Goal: Transaction & Acquisition: Purchase product/service

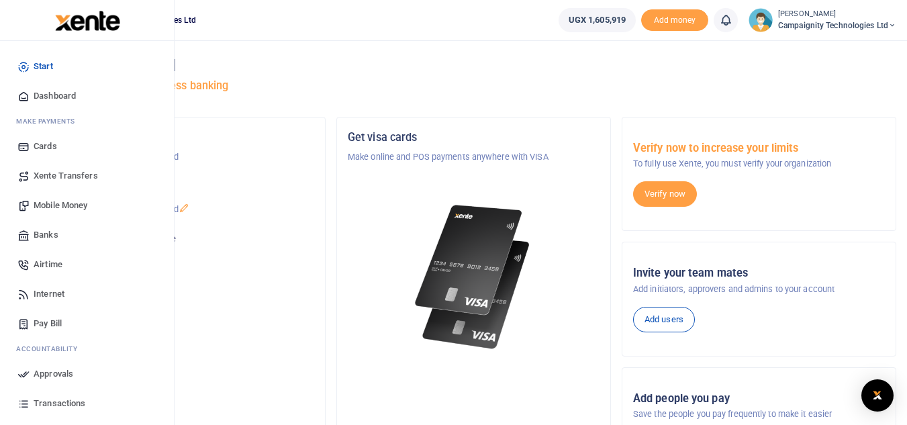
click at [66, 206] on span "Mobile Money" at bounding box center [61, 205] width 54 height 13
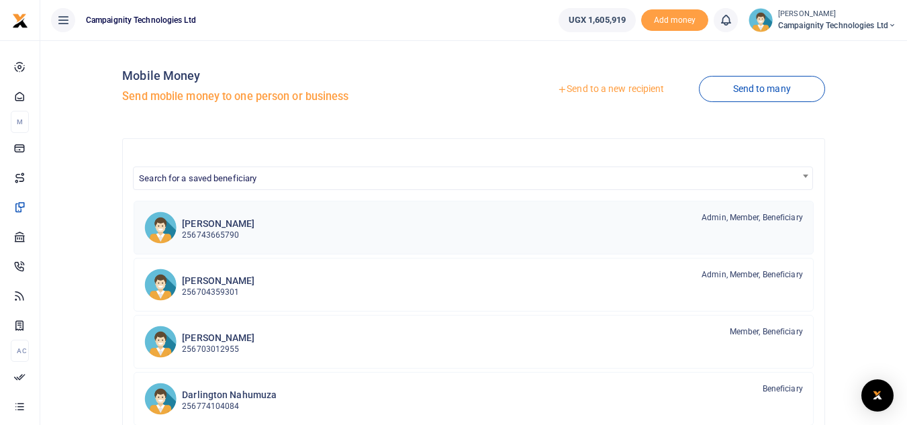
click at [340, 225] on div "Simon Nakibinge 256743665790 Admin, Member, Beneficiary" at bounding box center [492, 227] width 621 height 31
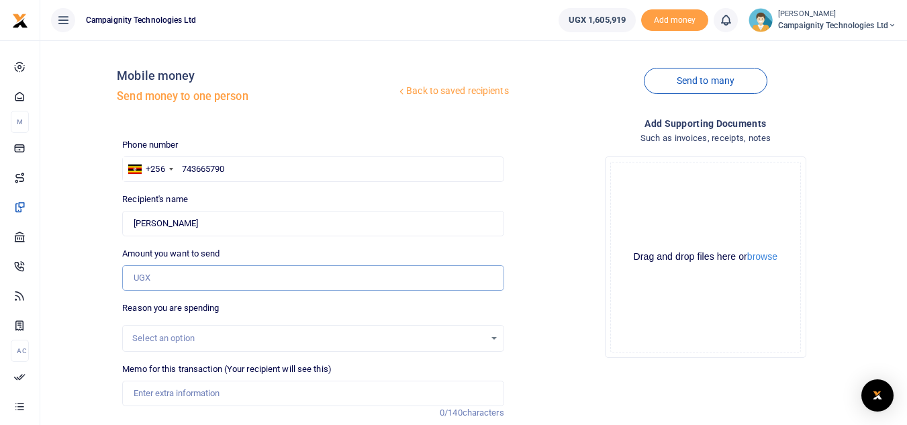
click at [204, 283] on input "Amount you want to send" at bounding box center [312, 278] width 381 height 26
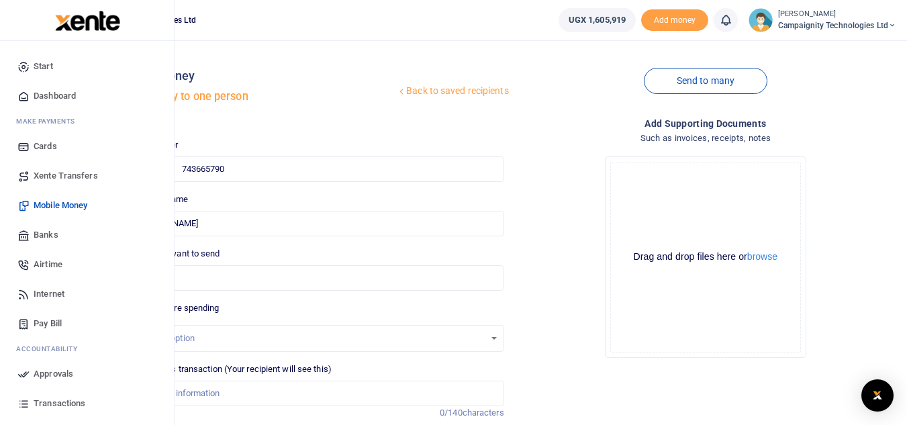
click at [62, 201] on span "Mobile Money" at bounding box center [61, 205] width 54 height 13
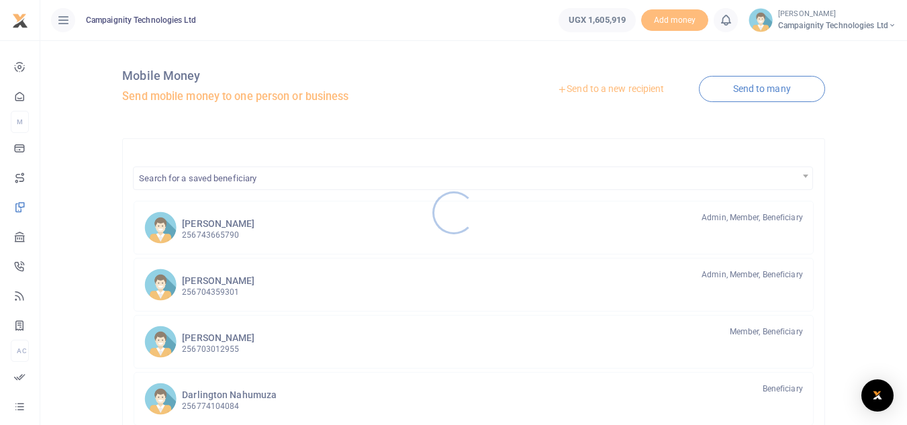
click at [210, 289] on div at bounding box center [453, 212] width 907 height 425
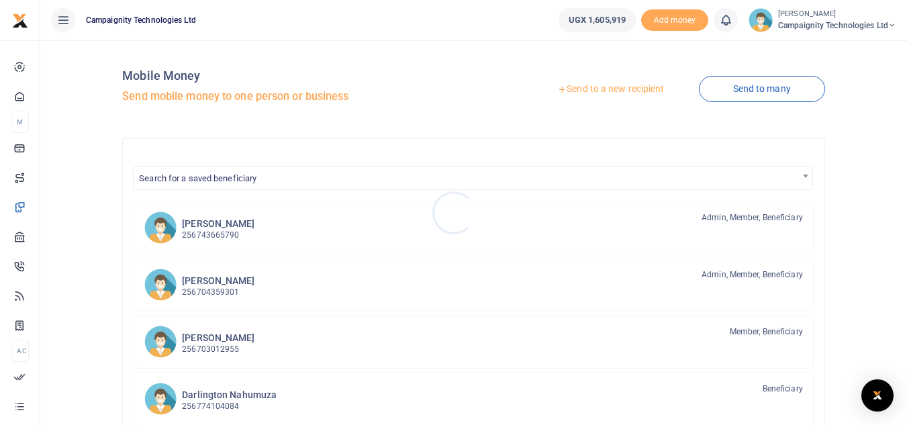
click at [210, 289] on div at bounding box center [453, 212] width 907 height 425
click at [210, 289] on p "256704359301" at bounding box center [218, 292] width 73 height 13
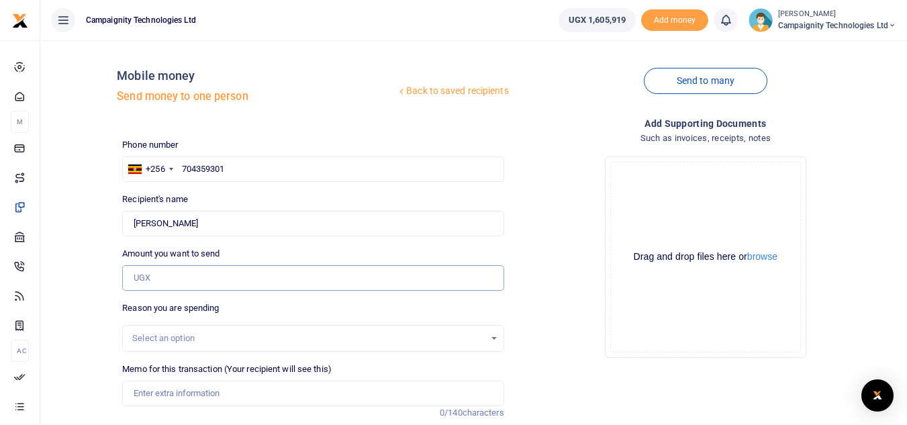
click at [198, 277] on input "Amount you want to send" at bounding box center [312, 278] width 381 height 26
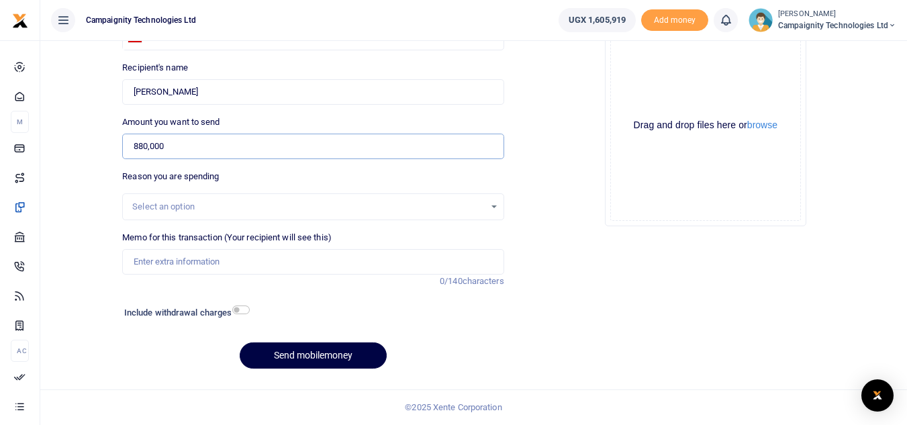
type input "880,000"
click at [191, 270] on input "Memo for this transaction (Your recipient will see this)" at bounding box center [312, 262] width 381 height 26
type input "Ethan payment for work done in Sept"
click at [300, 347] on button "Send mobilemoney" at bounding box center [313, 356] width 147 height 26
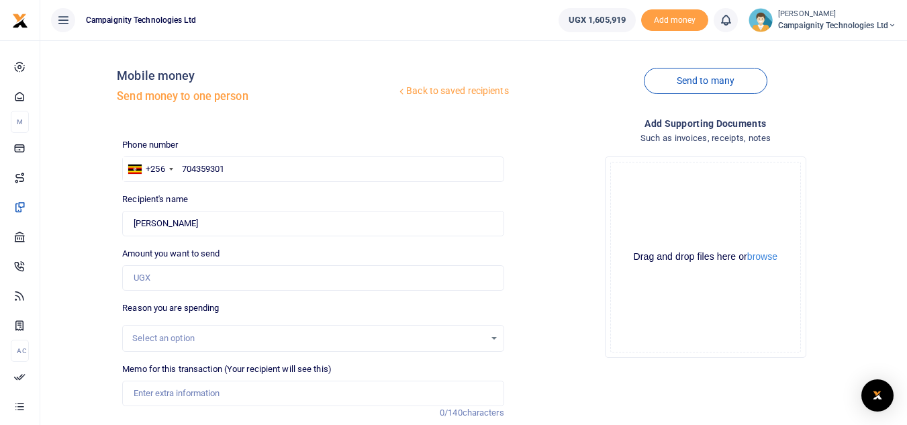
click at [277, 183] on div "Phone number +256 Uganda +256 704359301 Phone is required. Recipient's name Eth…" at bounding box center [313, 324] width 392 height 373
click at [266, 177] on input "704359301" at bounding box center [312, 169] width 381 height 26
type input "7"
type input "703012955"
click at [194, 281] on input "Amount you want to send" at bounding box center [312, 278] width 381 height 26
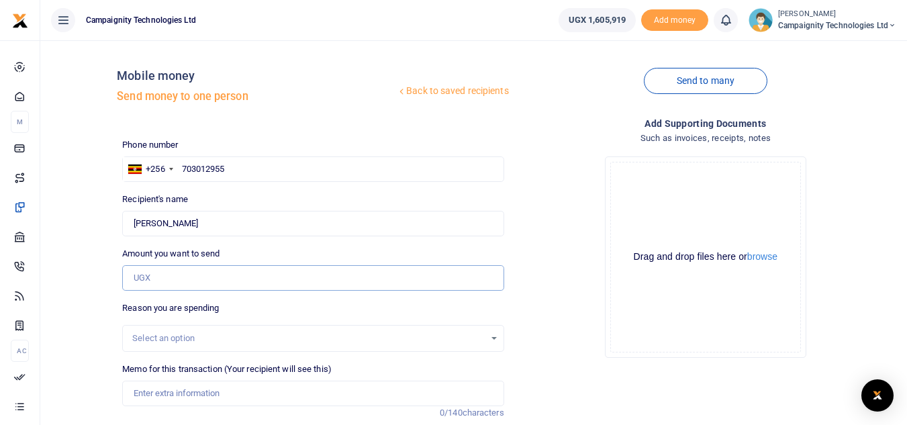
type input "1"
type input "[PERSON_NAME]"
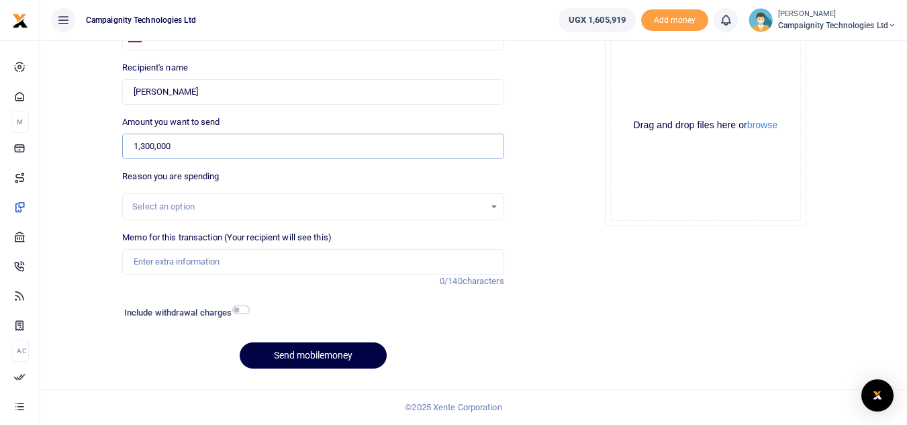
type input "1,300,000"
click at [203, 267] on input "Memo for this transaction (Your recipient will see this)" at bounding box center [312, 262] width 381 height 26
type input "Sheila payment for Work Done in Sept"
click at [326, 355] on button "Send mobilemoney" at bounding box center [313, 356] width 147 height 26
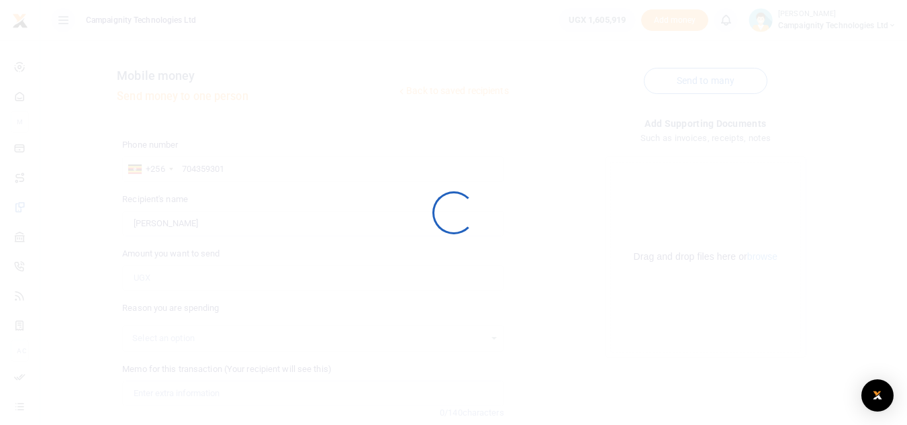
scroll to position [132, 0]
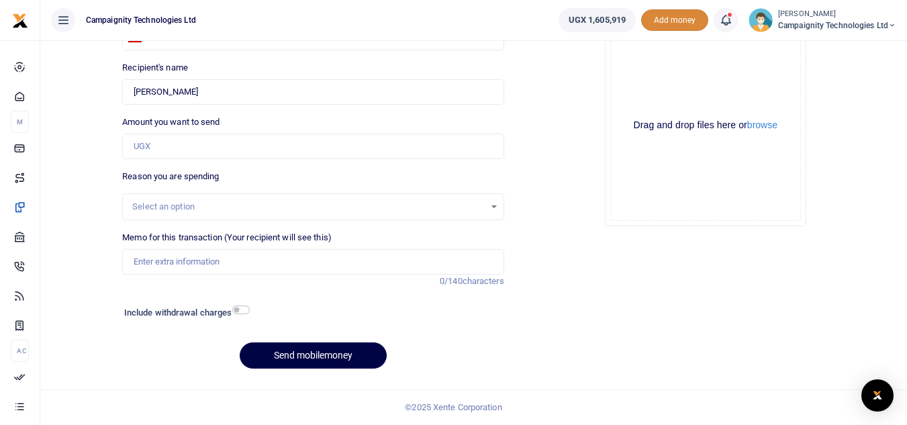
click at [656, 22] on span "Add money" at bounding box center [674, 20] width 67 height 22
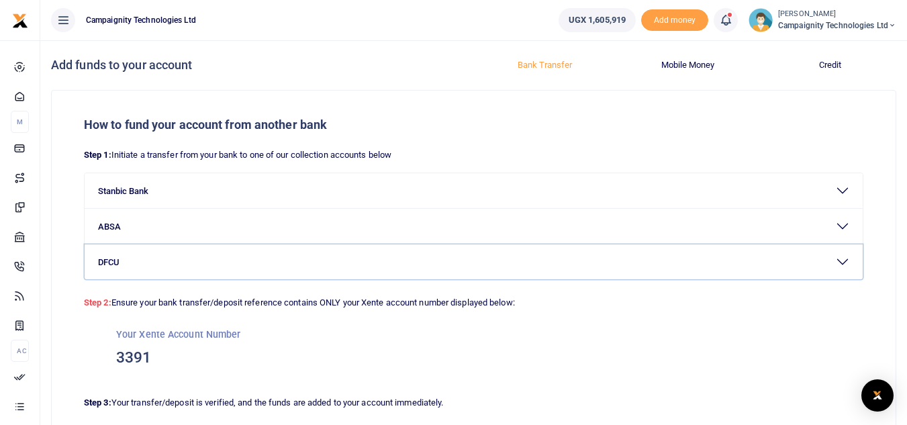
click at [328, 273] on button "DFCU" at bounding box center [474, 261] width 778 height 35
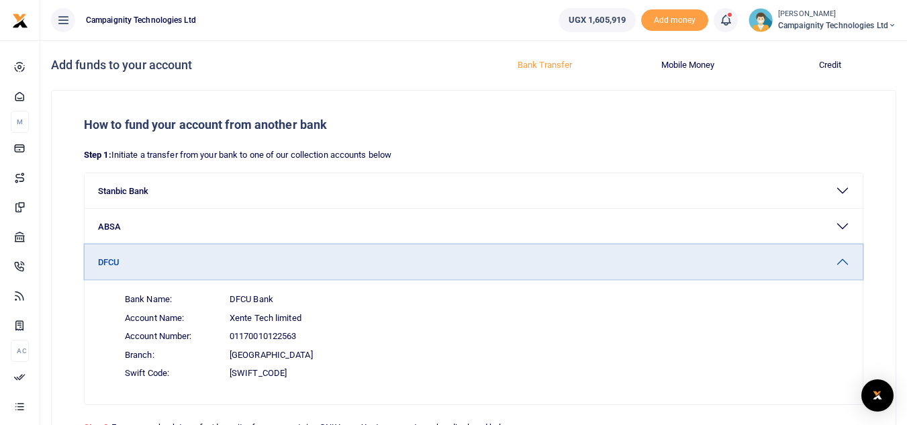
scroll to position [215, 0]
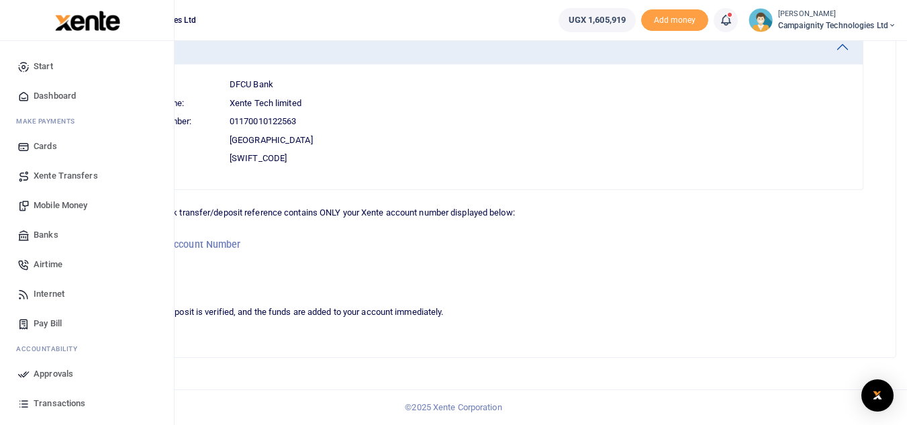
click at [58, 212] on span "Mobile Money" at bounding box center [61, 205] width 54 height 13
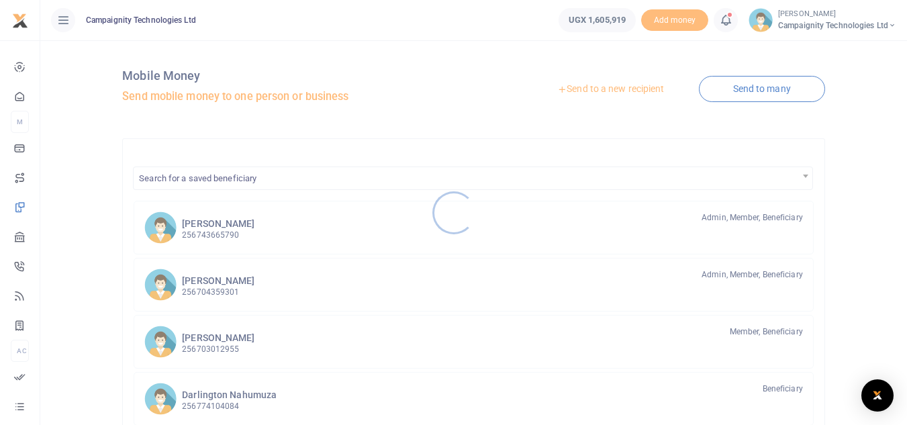
click at [228, 230] on div at bounding box center [453, 212] width 907 height 425
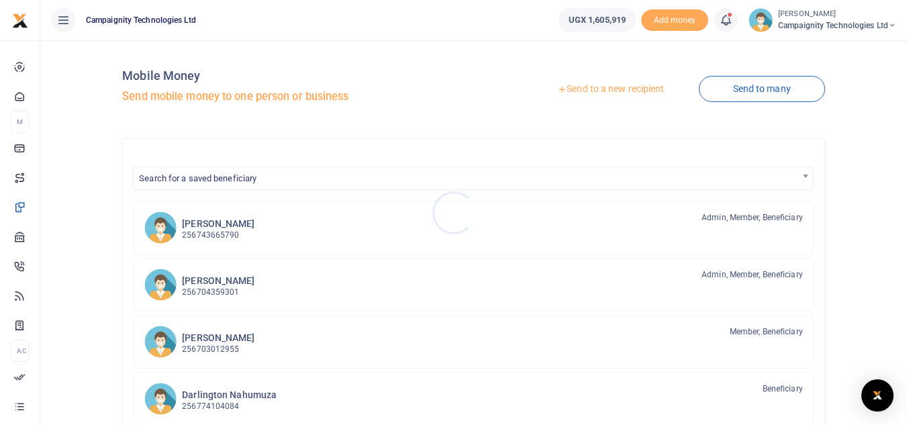
click at [228, 230] on div at bounding box center [453, 212] width 907 height 425
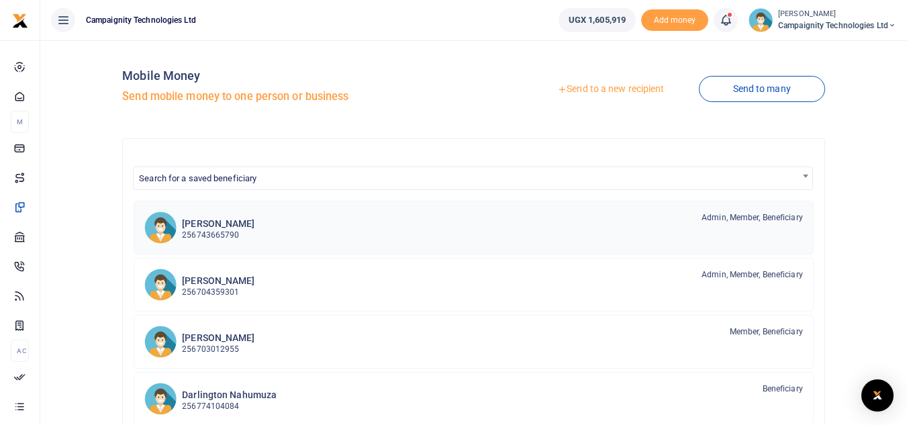
click at [228, 230] on p "256743665790" at bounding box center [218, 235] width 73 height 13
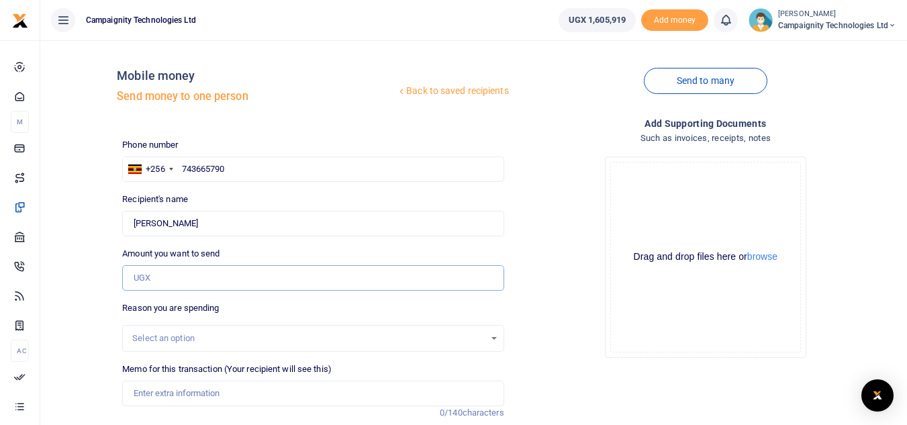
click at [178, 280] on input "Amount you want to send" at bounding box center [312, 278] width 381 height 26
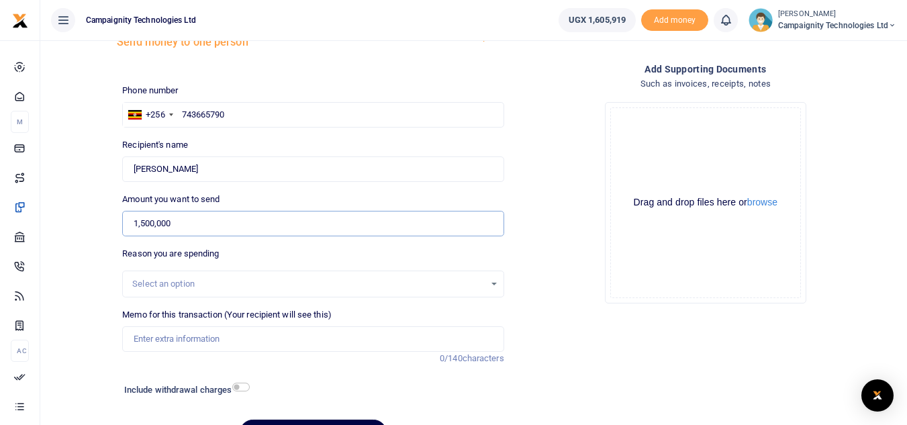
scroll to position [132, 0]
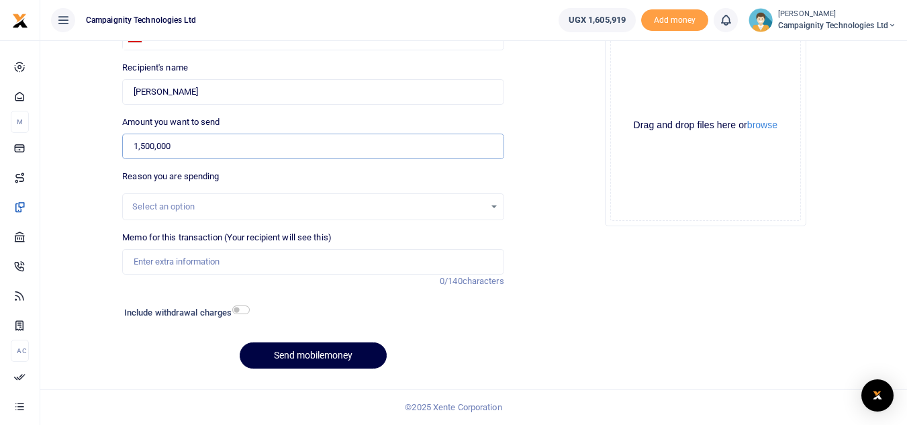
type input "1,500,000"
click at [296, 260] on input "Memo for this transaction (Your recipient will see this)" at bounding box center [312, 262] width 381 height 26
click at [285, 263] on input "Simon payment for work done in Sept and June 2024" at bounding box center [312, 262] width 381 height 26
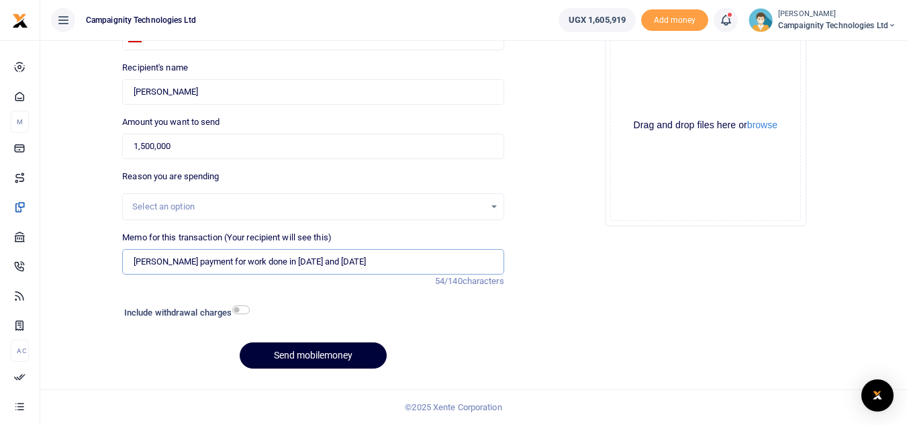
type input "Simon payment for work done in Sept 2025 and June 2024"
click at [341, 350] on button "Send mobilemoney" at bounding box center [313, 356] width 147 height 26
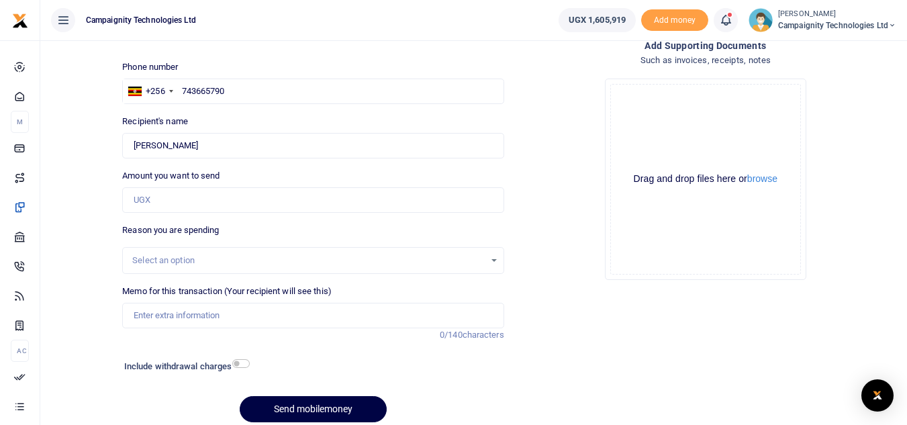
scroll to position [69, 0]
